Goal: Task Accomplishment & Management: Complete application form

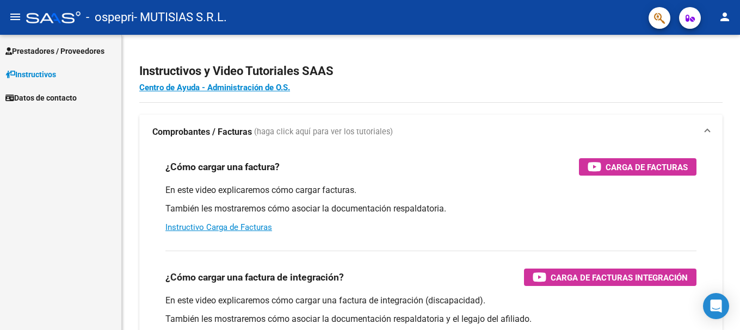
click at [57, 52] on span "Prestadores / Proveedores" at bounding box center [54, 51] width 99 height 12
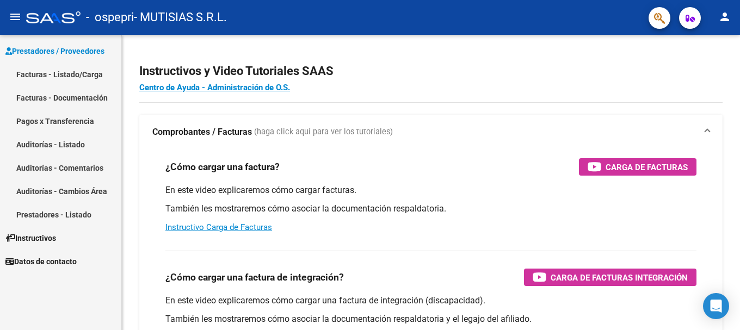
click at [89, 75] on link "Facturas - Listado/Carga" at bounding box center [60, 74] width 121 height 23
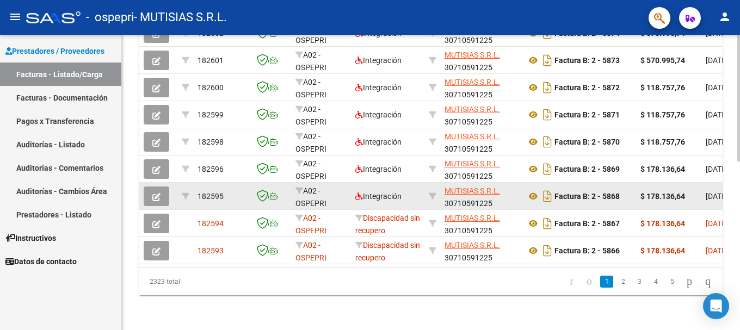
click at [157, 193] on icon "button" at bounding box center [156, 197] width 8 height 8
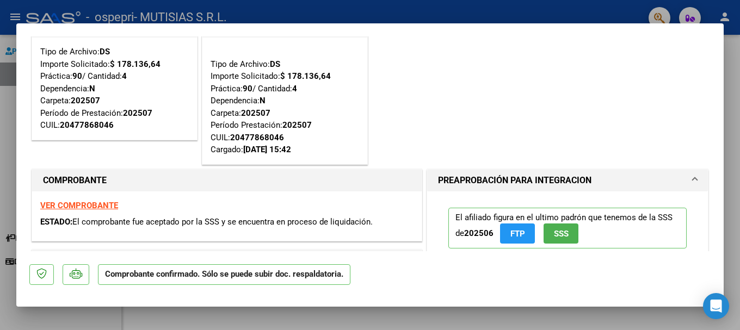
scroll to position [54, 0]
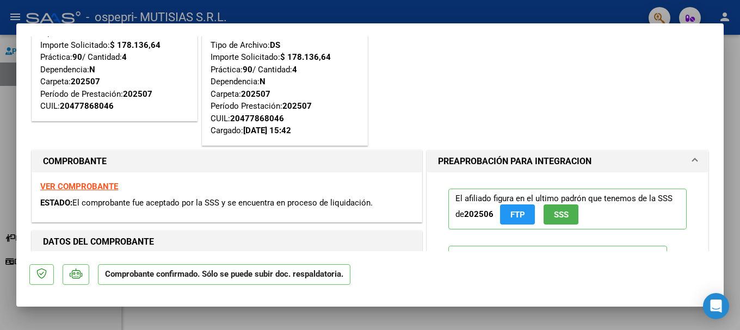
click at [0, 107] on div at bounding box center [370, 165] width 740 height 330
type input "$ 0,00"
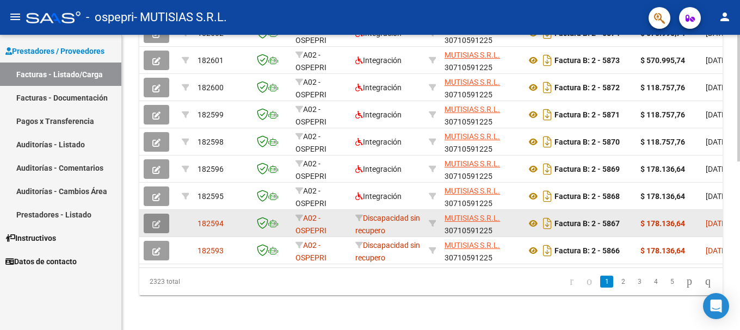
click at [157, 220] on icon "button" at bounding box center [156, 224] width 8 height 8
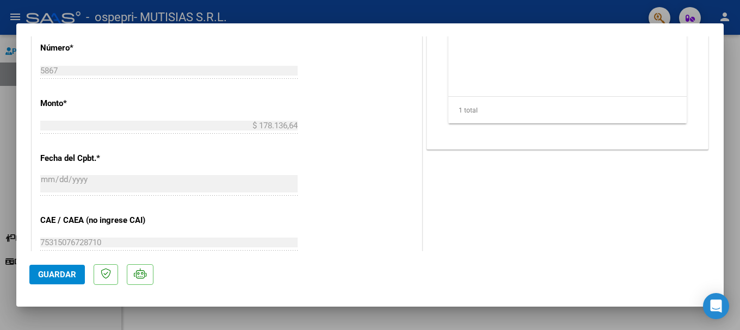
scroll to position [397, 0]
click at [7, 90] on div at bounding box center [370, 165] width 740 height 330
type input "$ 0,00"
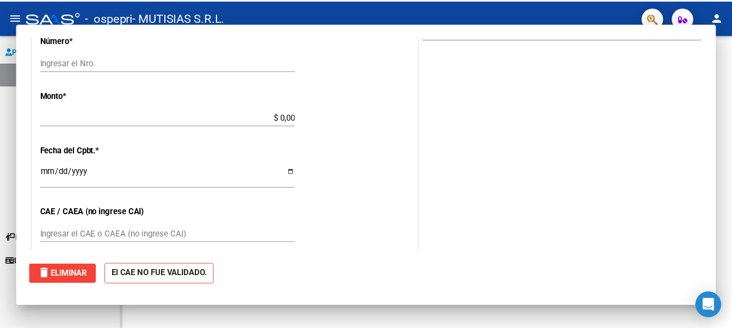
scroll to position [0, 0]
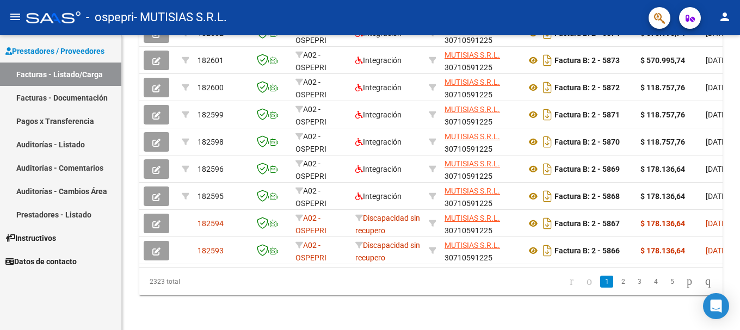
click at [721, 13] on mat-icon "person" at bounding box center [724, 16] width 13 height 13
click at [697, 76] on button "exit_to_app Salir" at bounding box center [702, 72] width 66 height 26
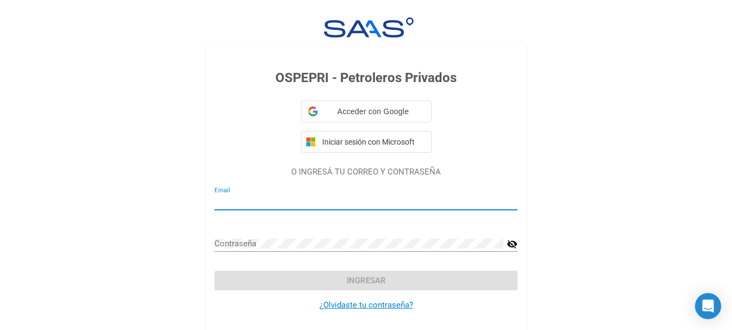
type input "[EMAIL_ADDRESS][DOMAIN_NAME]"
